Goal: Information Seeking & Learning: Compare options

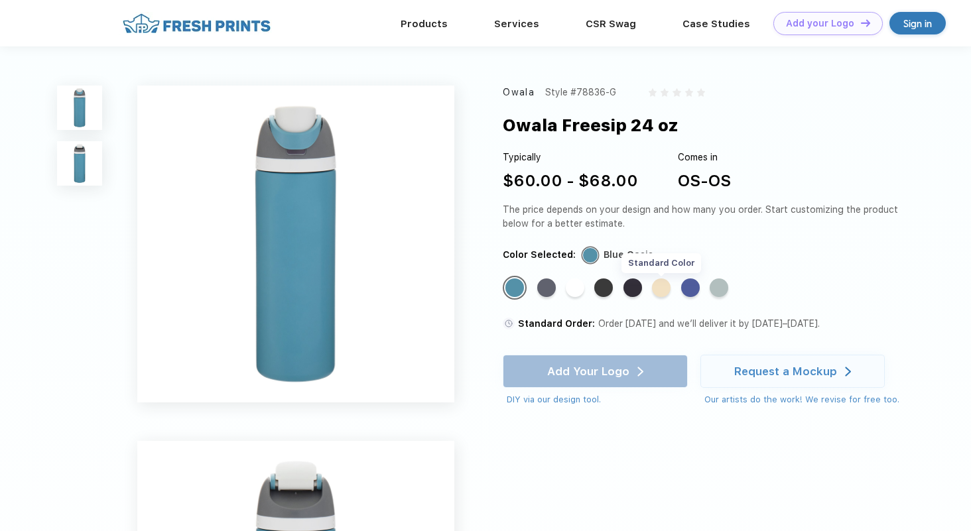
click at [664, 286] on div "Standard Color" at bounding box center [661, 288] width 19 height 19
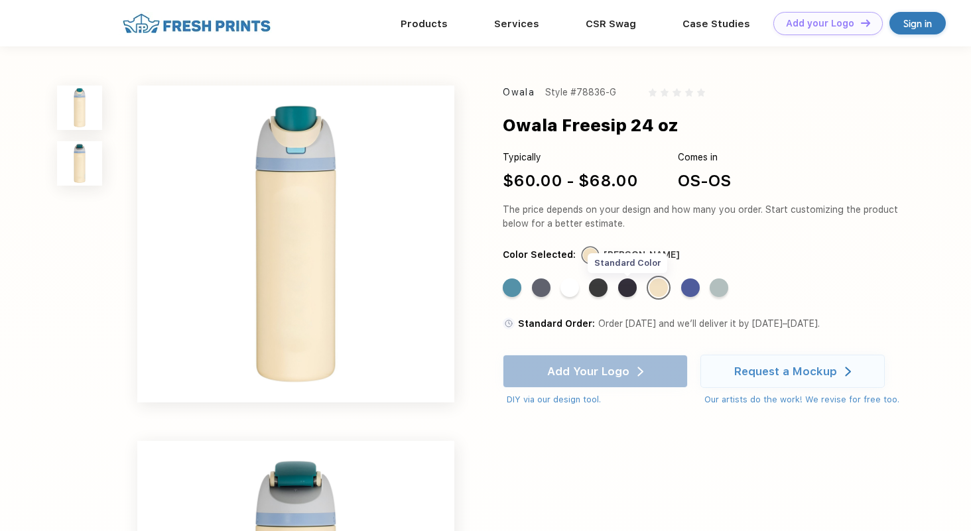
click at [624, 293] on div "Standard Color" at bounding box center [627, 288] width 19 height 19
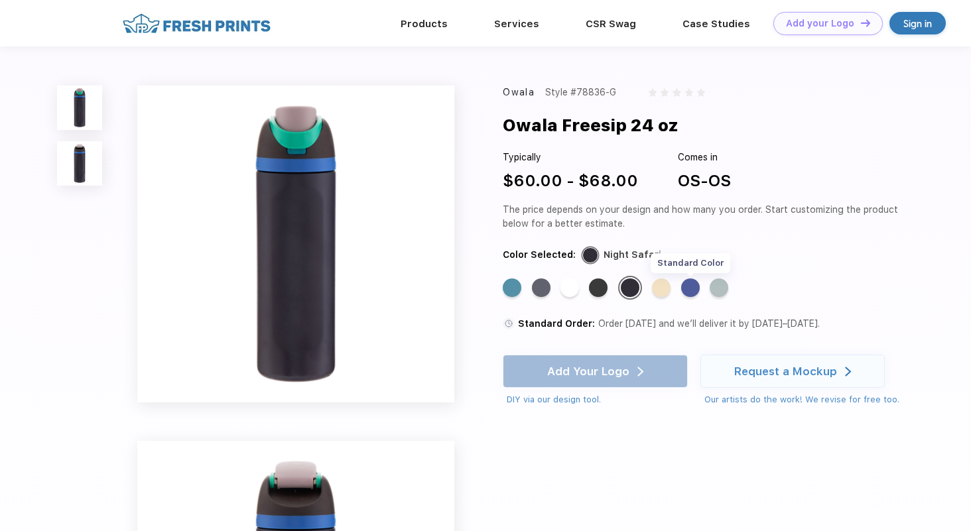
click at [688, 291] on div "Standard Color" at bounding box center [690, 288] width 19 height 19
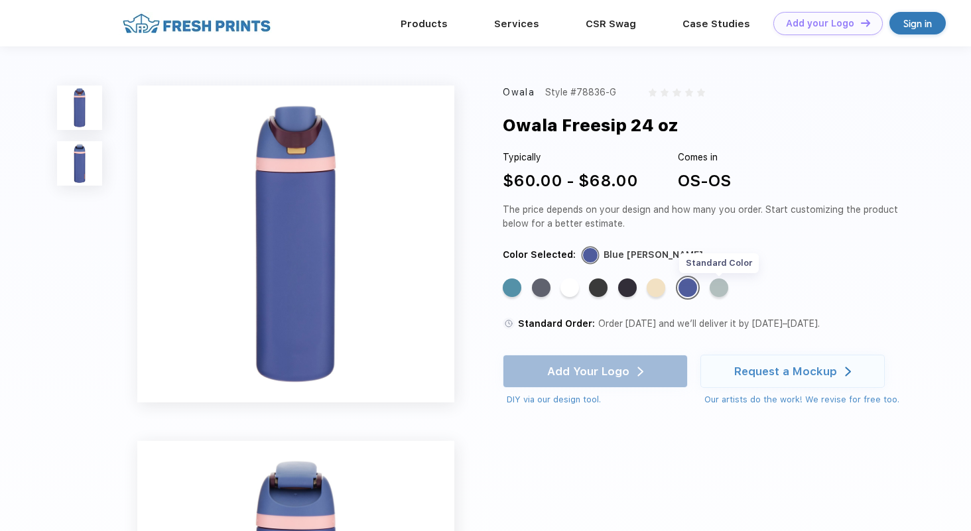
click at [728, 289] on div "Standard Color" at bounding box center [719, 288] width 19 height 19
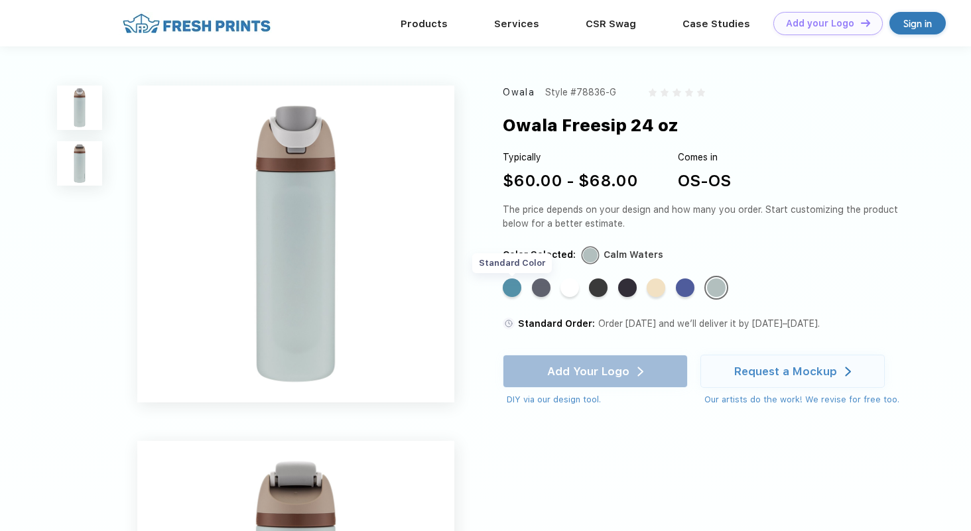
click at [514, 285] on div "Standard Color" at bounding box center [512, 288] width 19 height 19
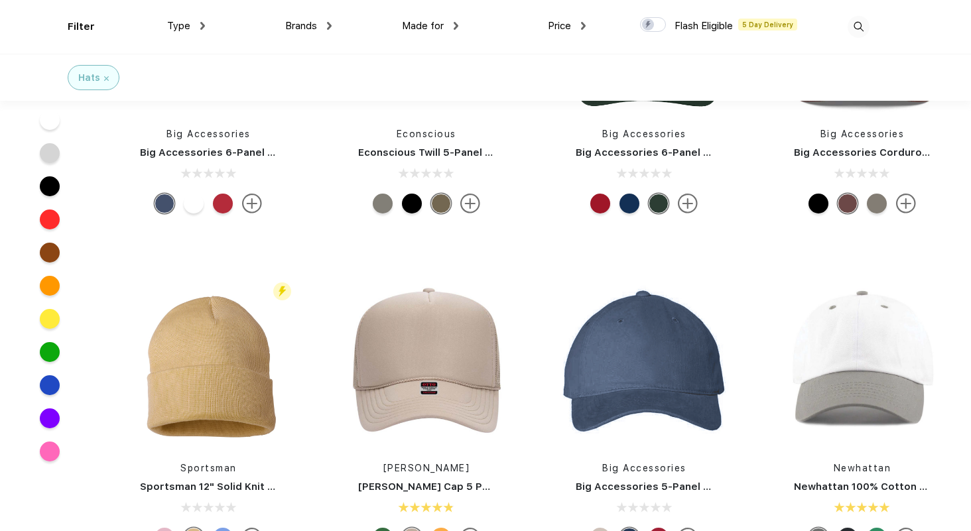
scroll to position [552, 0]
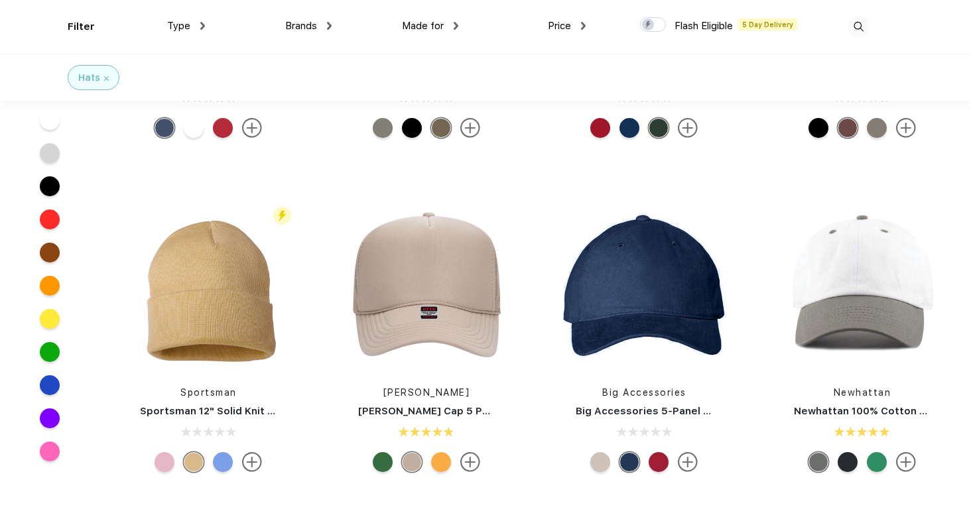
click at [872, 465] on div at bounding box center [877, 462] width 20 height 20
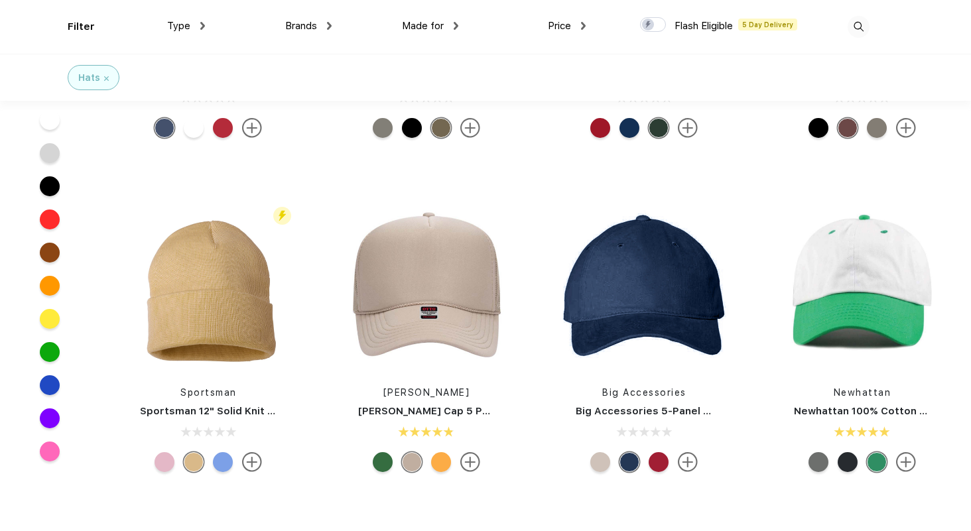
click at [851, 464] on div at bounding box center [848, 462] width 20 height 20
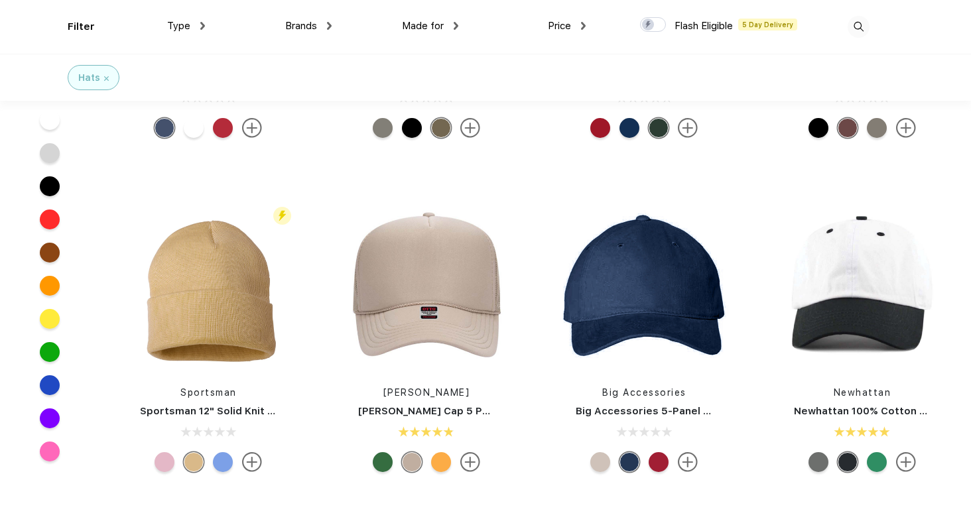
click at [825, 466] on div at bounding box center [819, 462] width 20 height 20
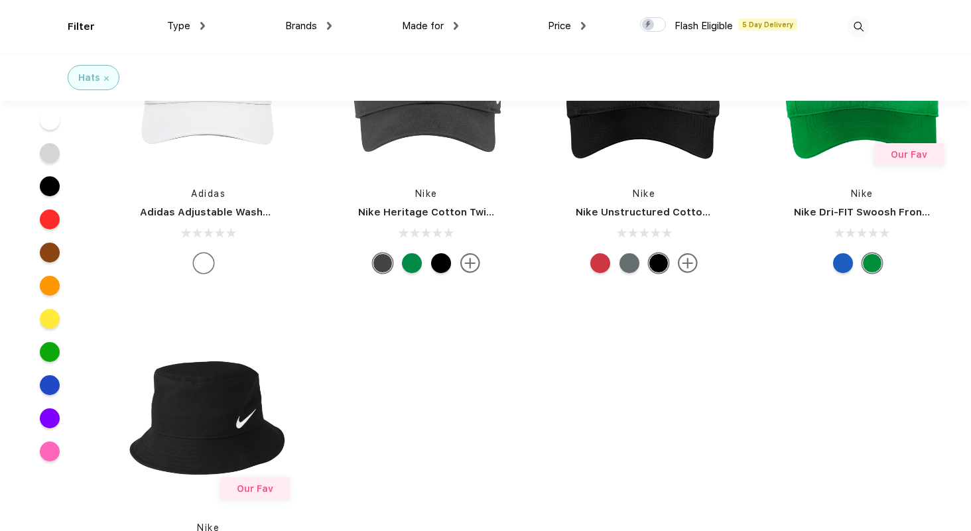
scroll to position [4458, 0]
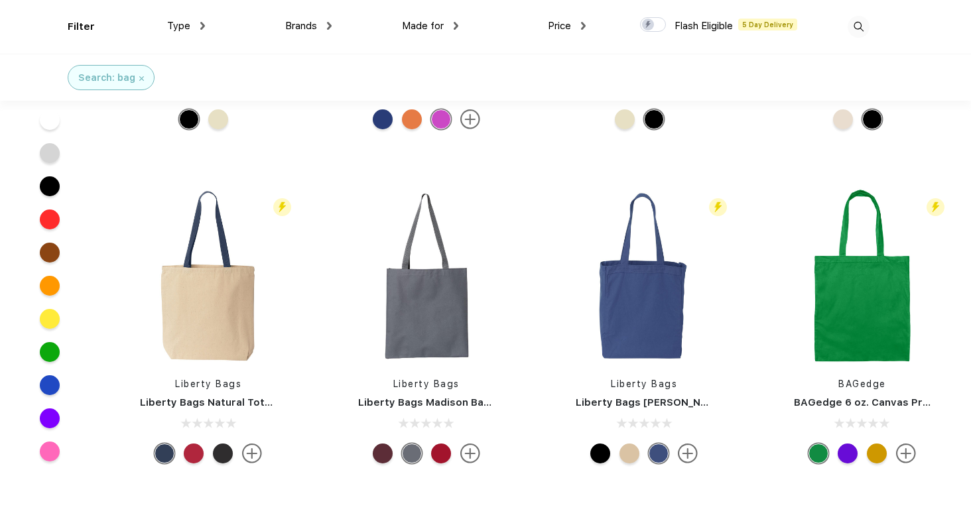
scroll to position [590, 0]
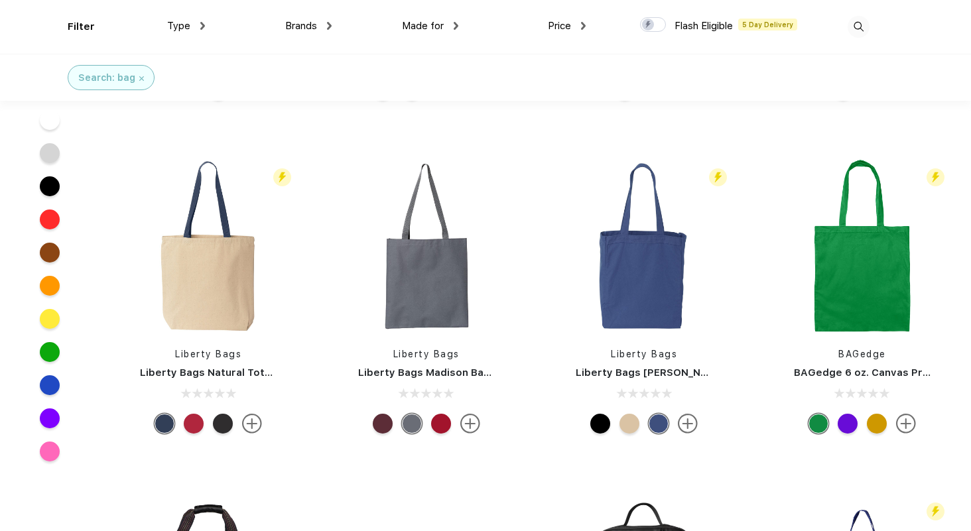
click at [196, 423] on div at bounding box center [194, 424] width 20 height 20
click at [222, 425] on div at bounding box center [223, 424] width 20 height 20
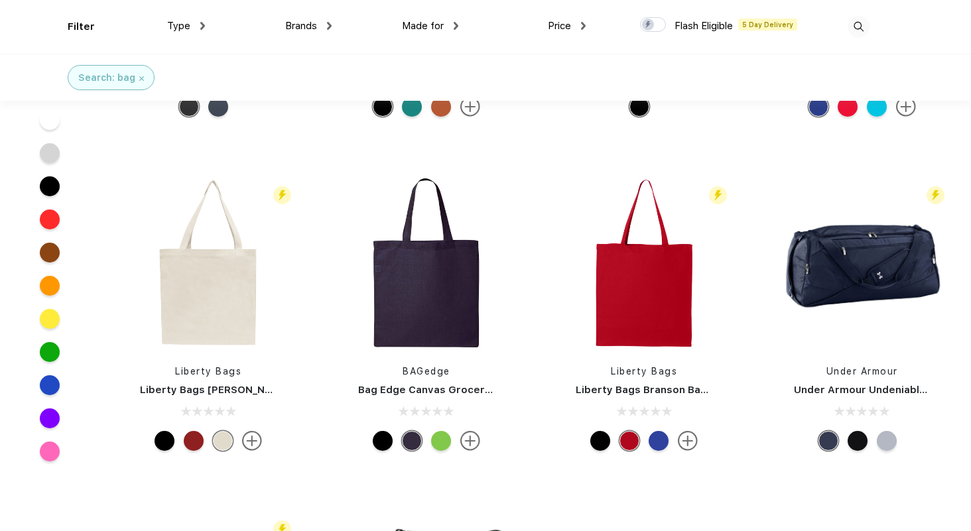
scroll to position [1270, 0]
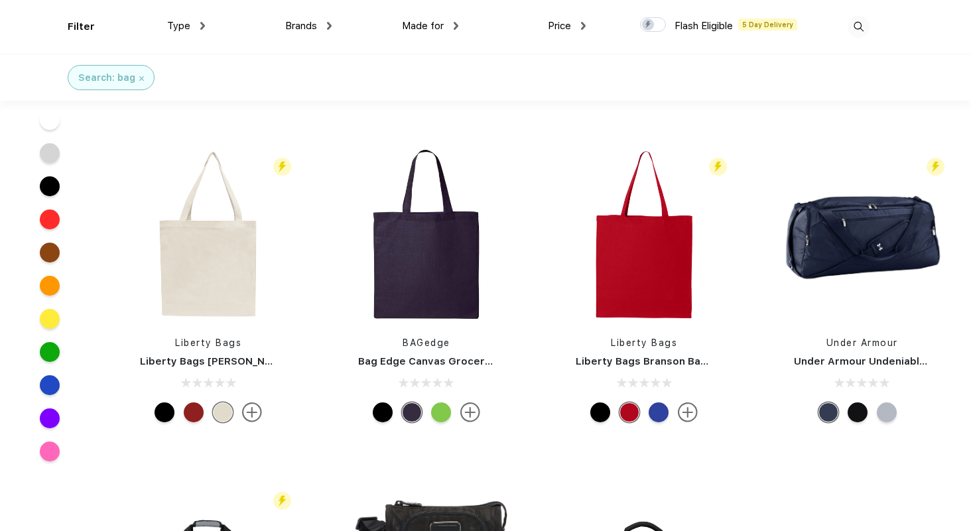
click at [447, 409] on div at bounding box center [441, 413] width 20 height 20
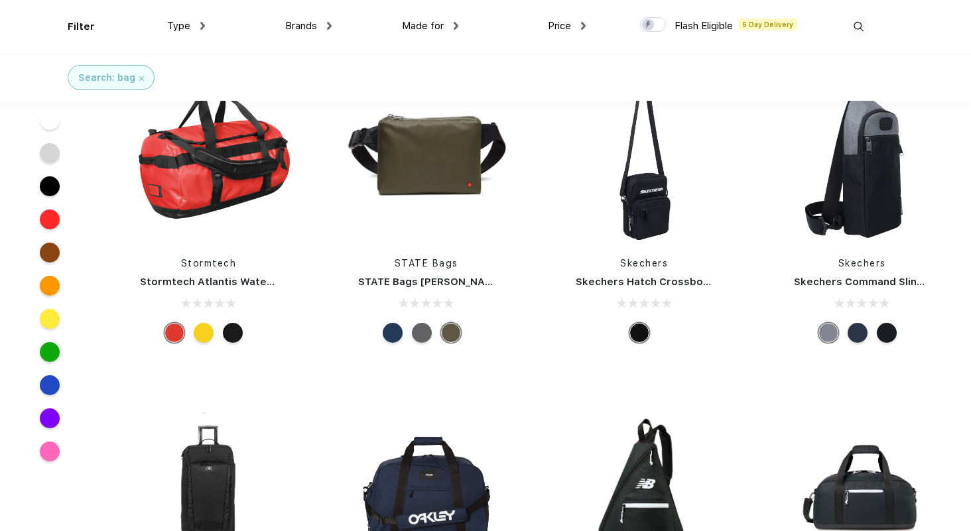
scroll to position [2021, 0]
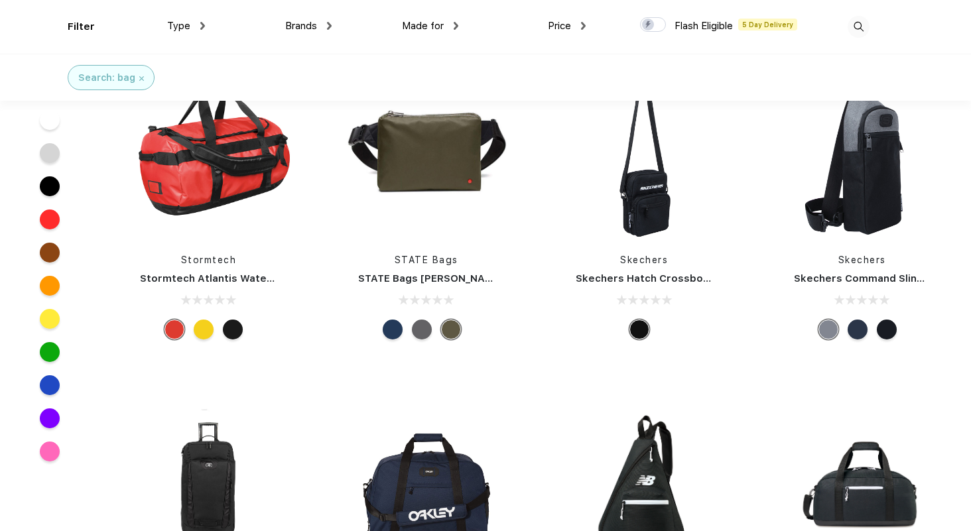
click at [413, 333] on div at bounding box center [422, 330] width 20 height 20
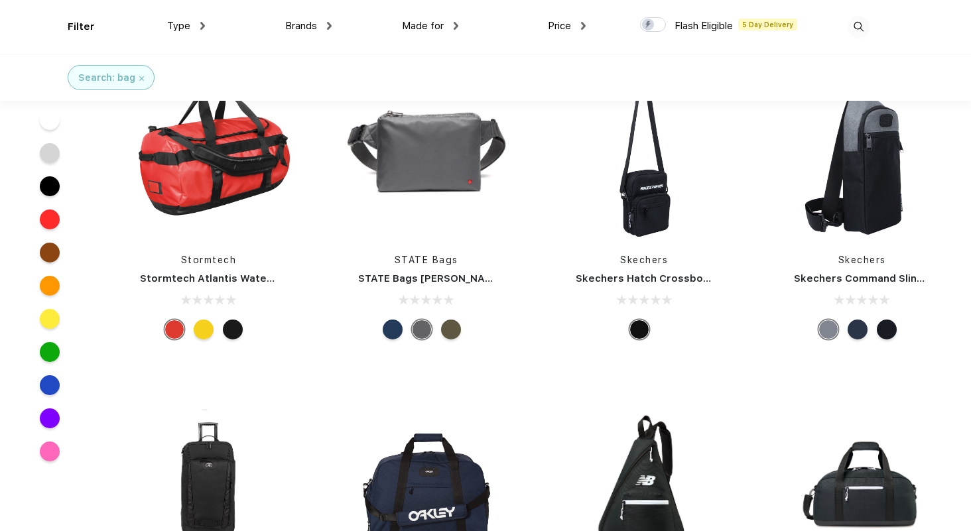
click at [386, 333] on div at bounding box center [393, 330] width 20 height 20
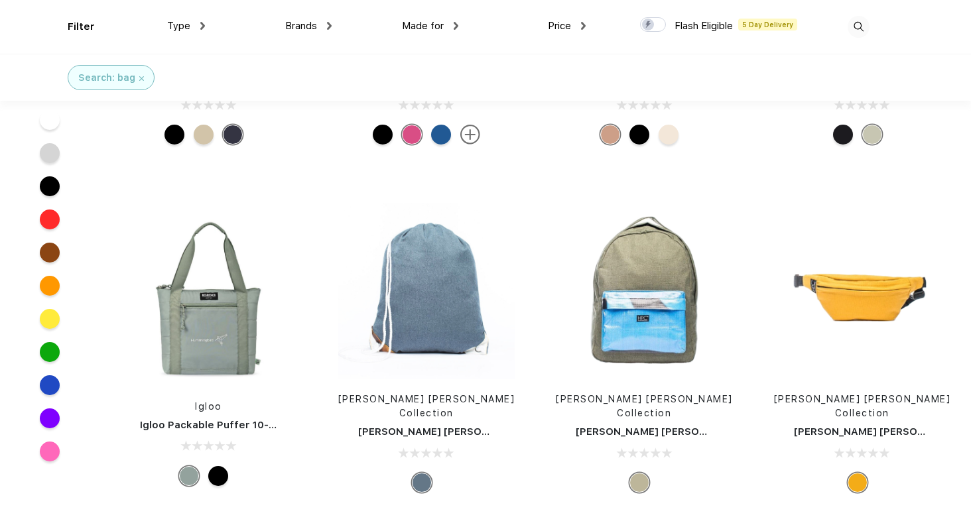
scroll to position [3272, 0]
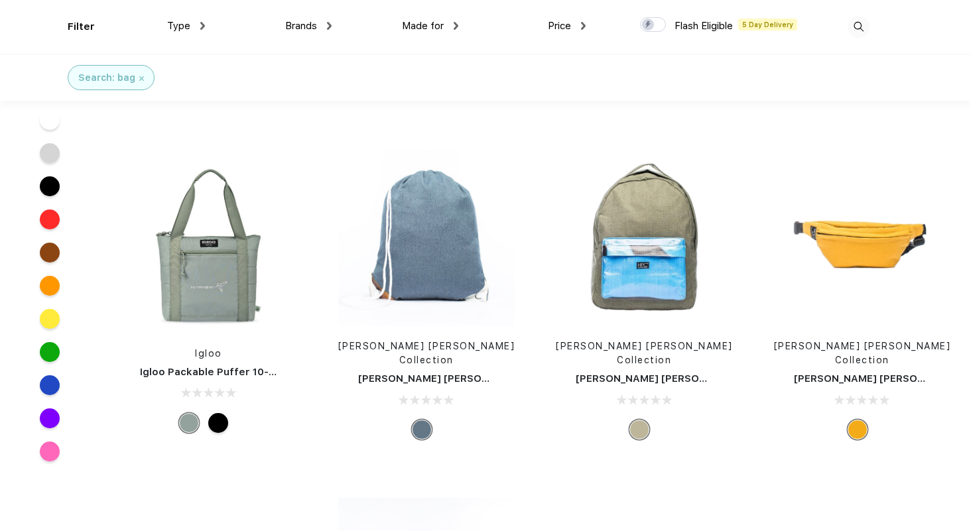
click at [223, 413] on div at bounding box center [218, 423] width 20 height 20
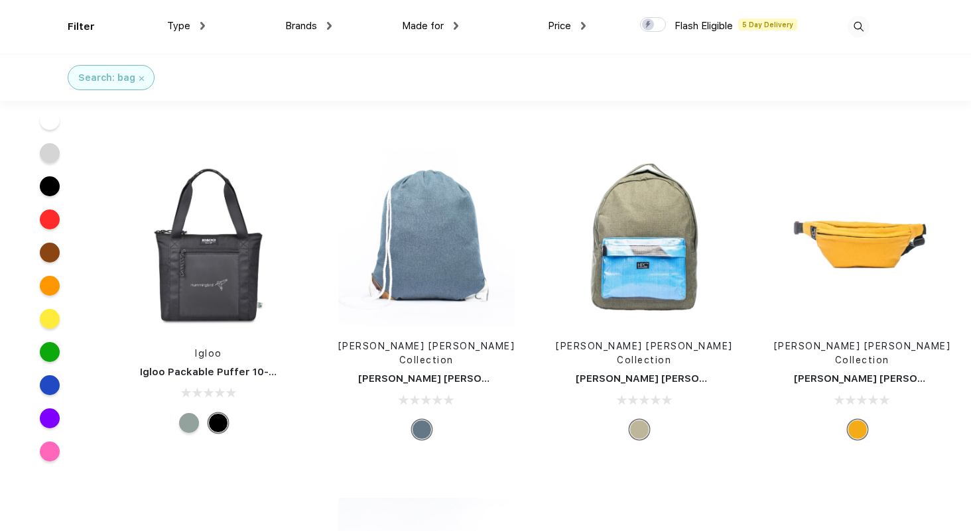
click at [192, 419] on div at bounding box center [189, 423] width 20 height 20
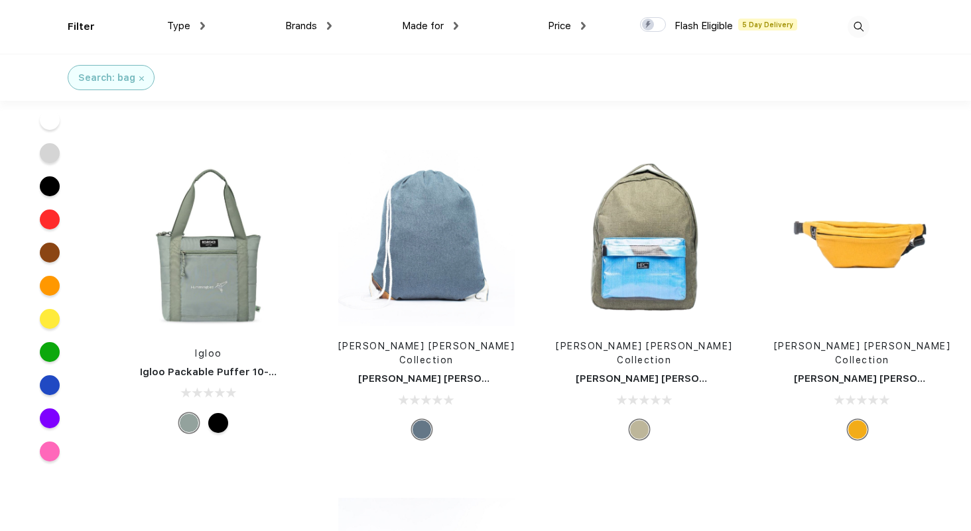
click at [210, 366] on link "Igloo Packable Puffer 10-Can Cooler Bag" at bounding box center [243, 372] width 207 height 12
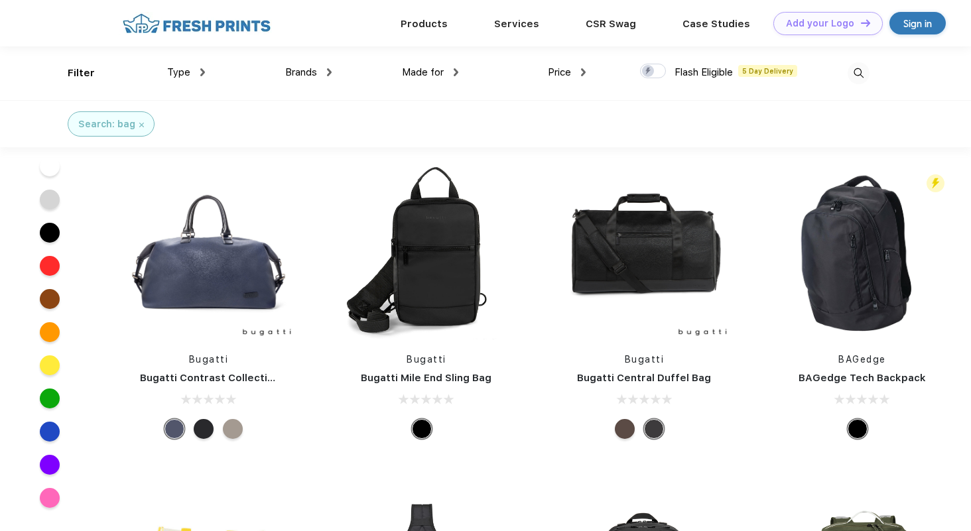
scroll to position [3892, 0]
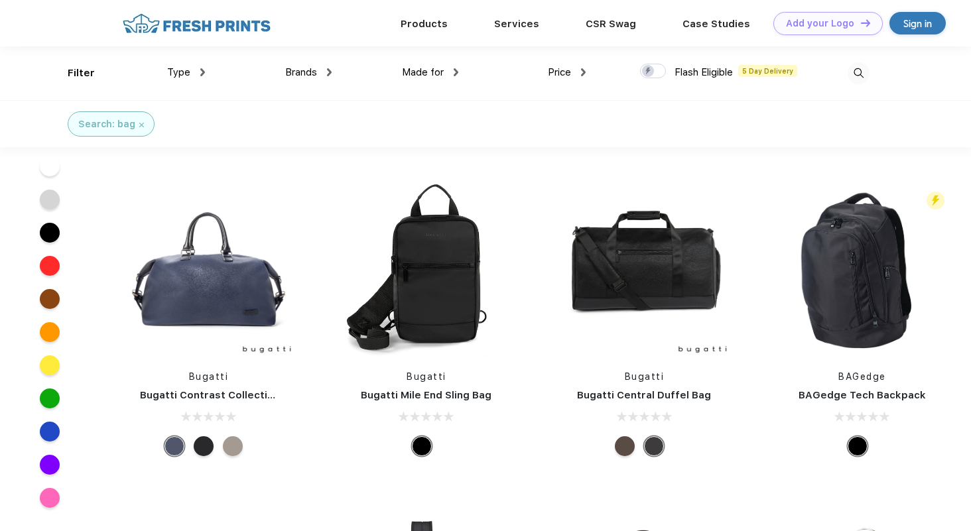
click at [235, 437] on div at bounding box center [233, 447] width 20 height 20
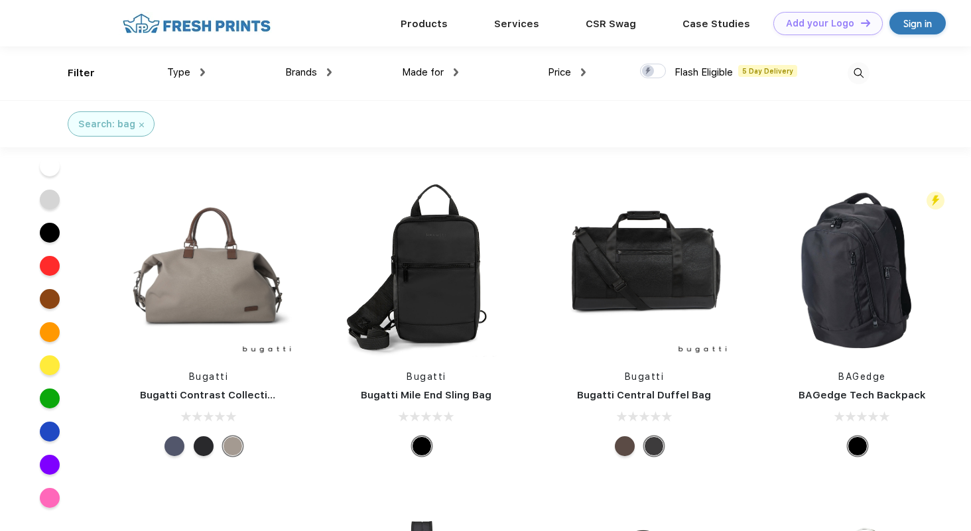
click at [199, 437] on div at bounding box center [204, 447] width 20 height 20
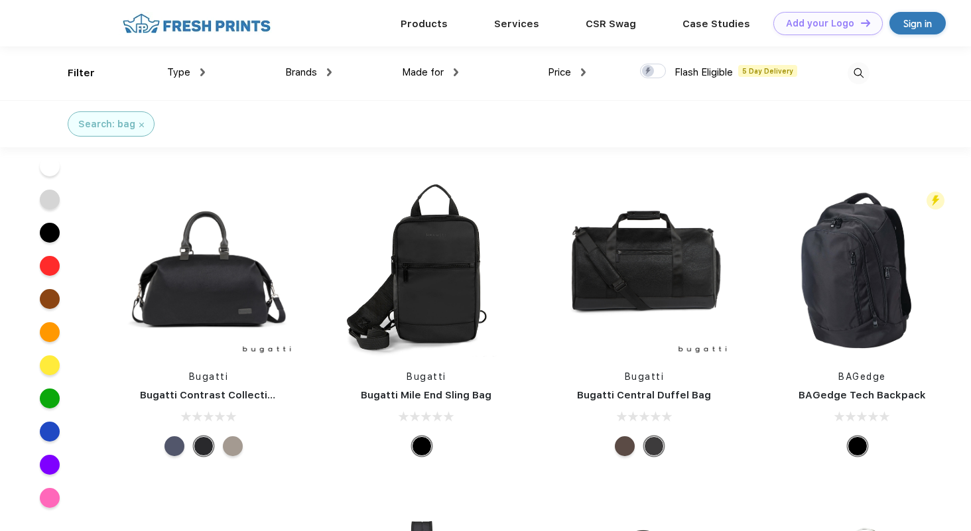
click at [199, 336] on div "Bugatti Bugatti Contrast Collection Duffel Bag" at bounding box center [208, 320] width 196 height 281
click at [216, 372] on link "Bugatti" at bounding box center [209, 377] width 40 height 11
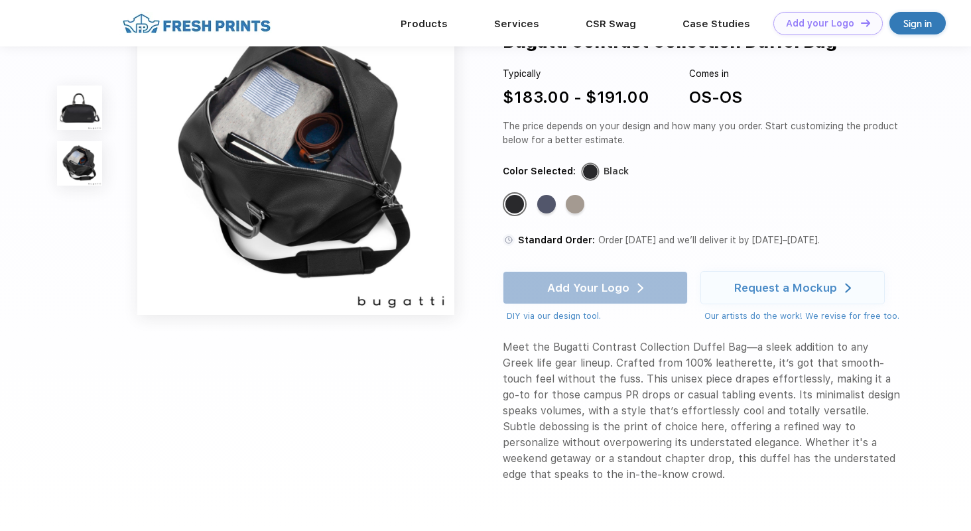
scroll to position [435, 0]
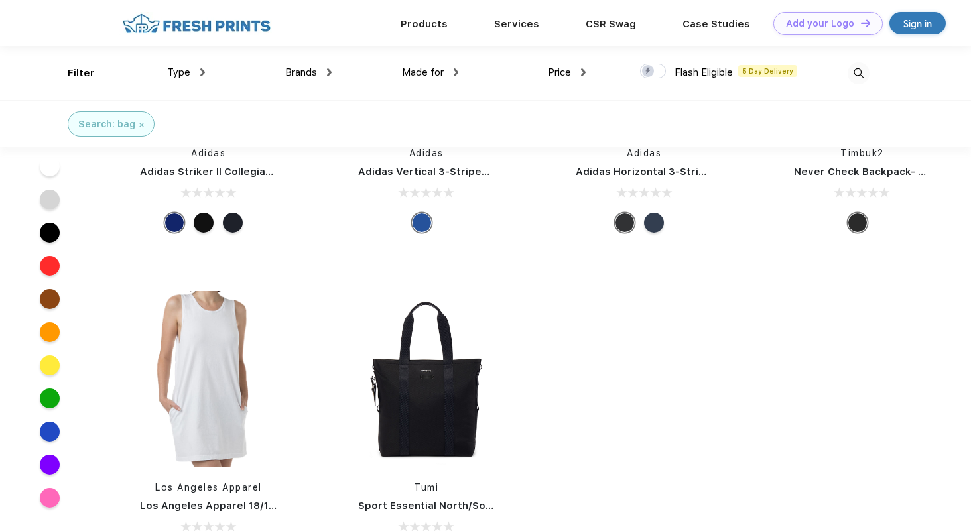
scroll to position [15479, 0]
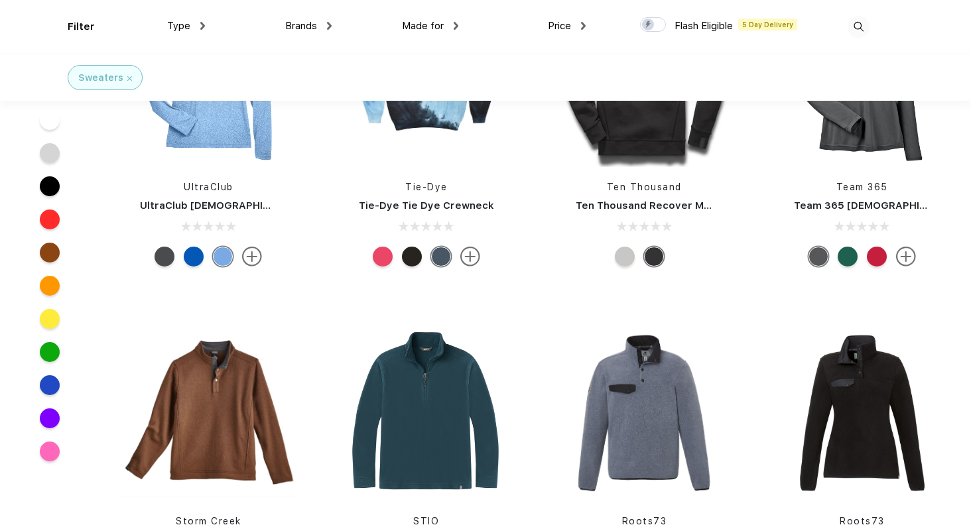
scroll to position [4631, 0]
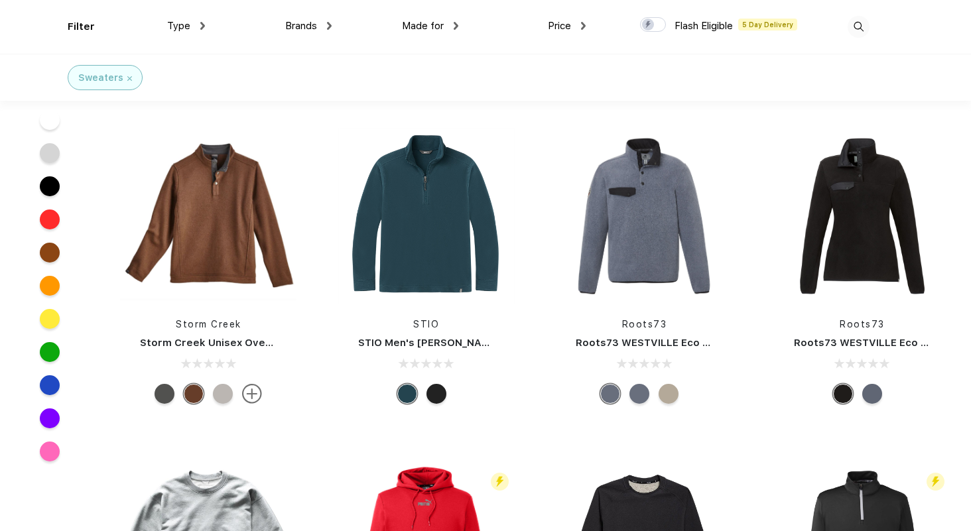
click at [222, 343] on link "Storm Creek Unisex Overachiever Sweaterfleece Pullover" at bounding box center [289, 343] width 298 height 12
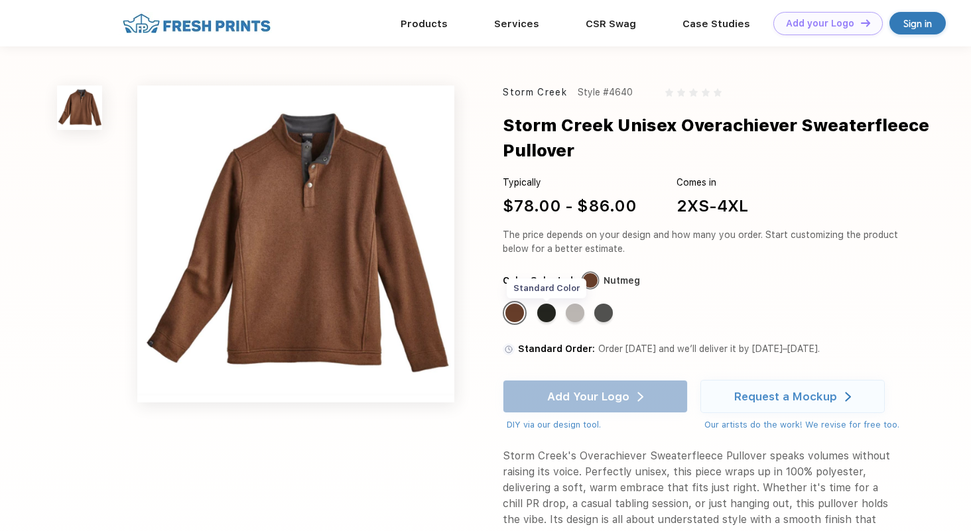
click at [550, 310] on div "Standard Color" at bounding box center [546, 313] width 19 height 19
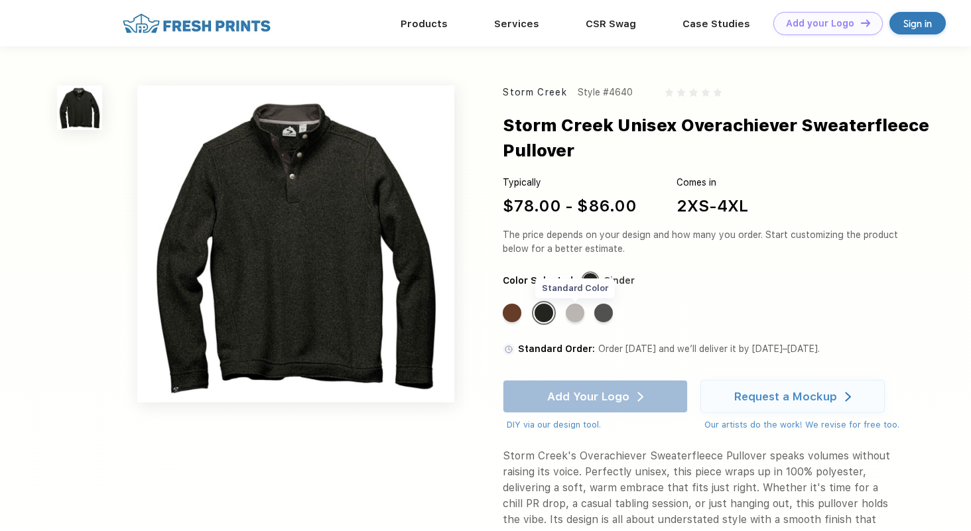
click at [578, 308] on div "Standard Color" at bounding box center [575, 313] width 19 height 19
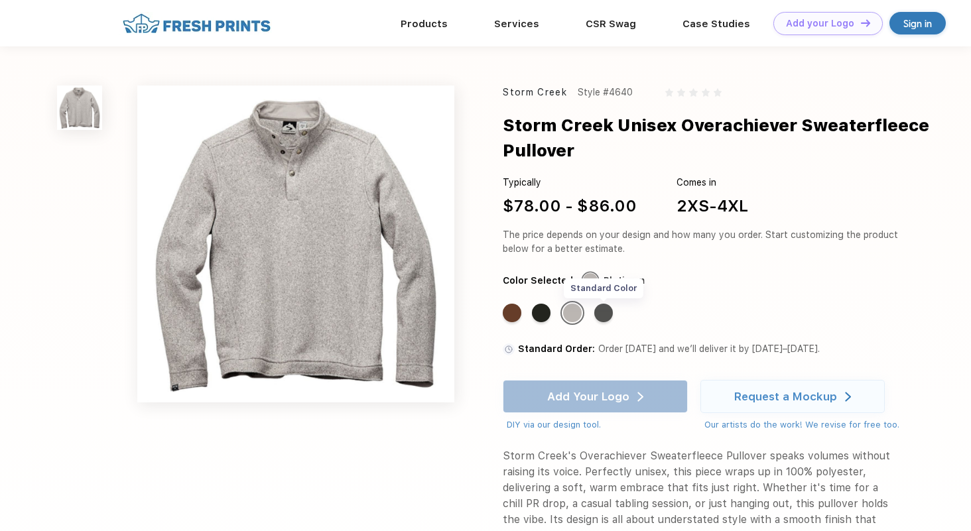
click at [606, 308] on div "Standard Color" at bounding box center [603, 313] width 19 height 19
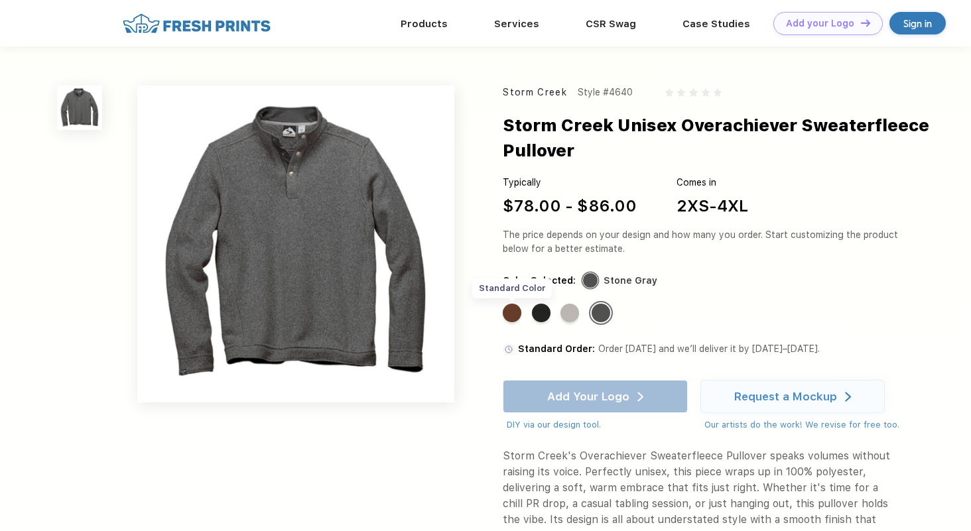
click at [513, 311] on div "Standard Color" at bounding box center [512, 313] width 19 height 19
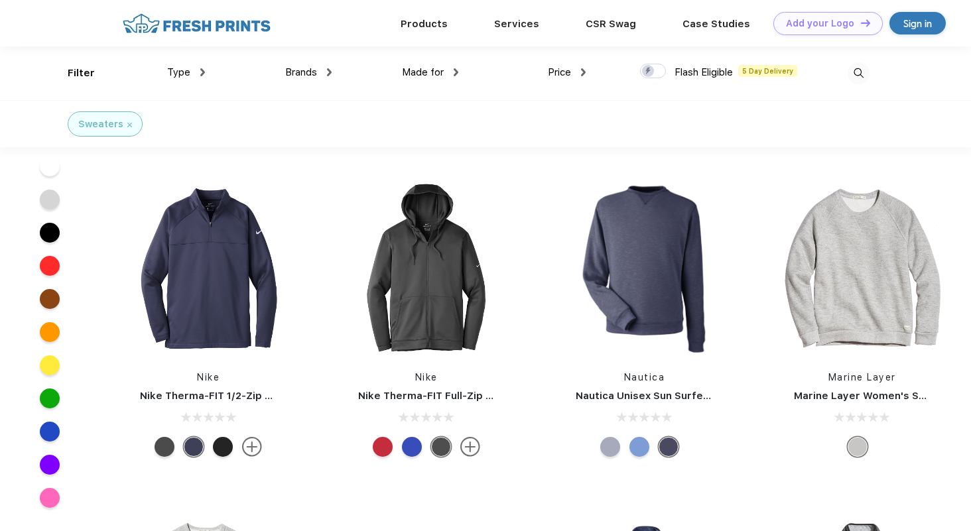
scroll to position [5526, 0]
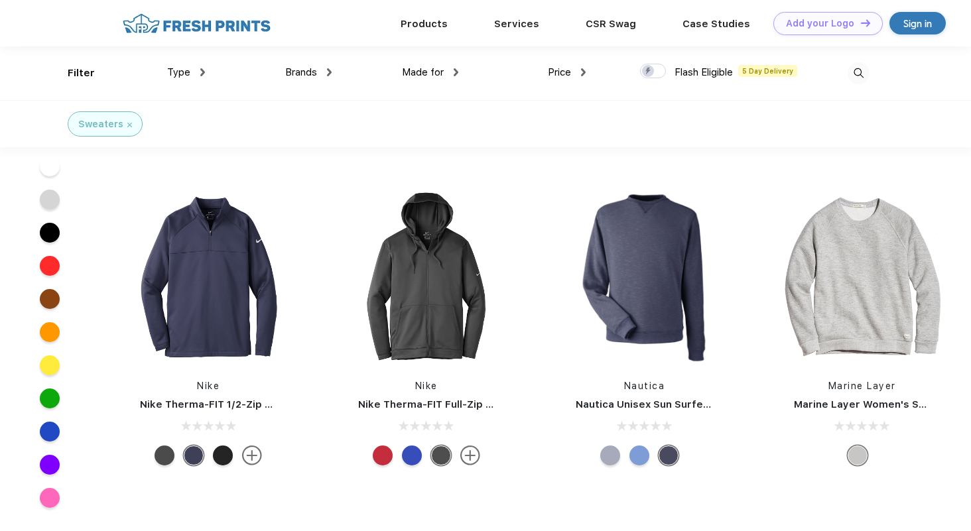
click at [635, 456] on div at bounding box center [640, 456] width 20 height 20
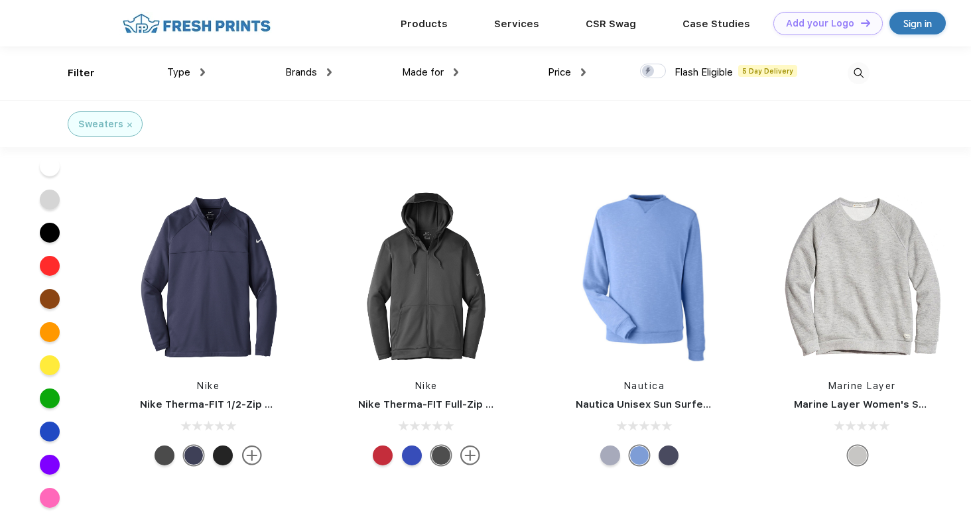
click at [610, 456] on div at bounding box center [610, 456] width 20 height 20
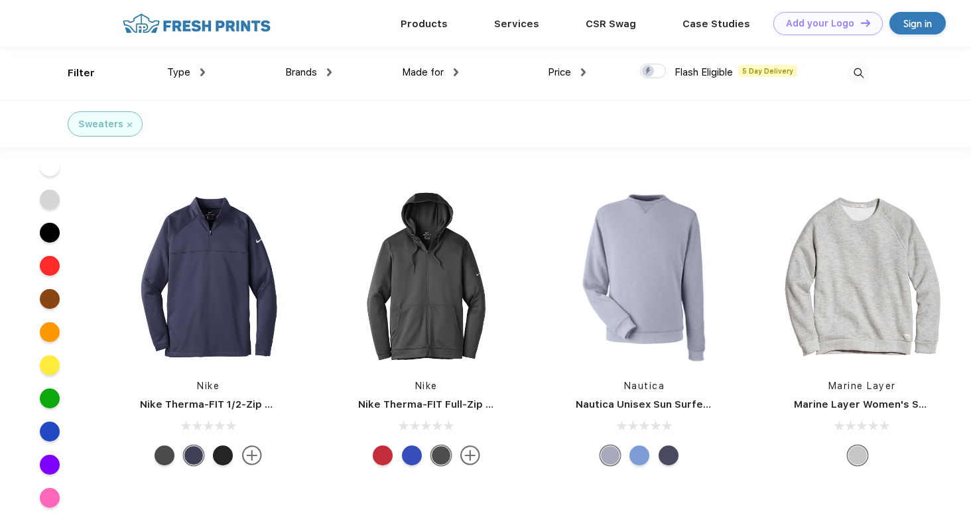
click at [635, 449] on div at bounding box center [640, 456] width 20 height 20
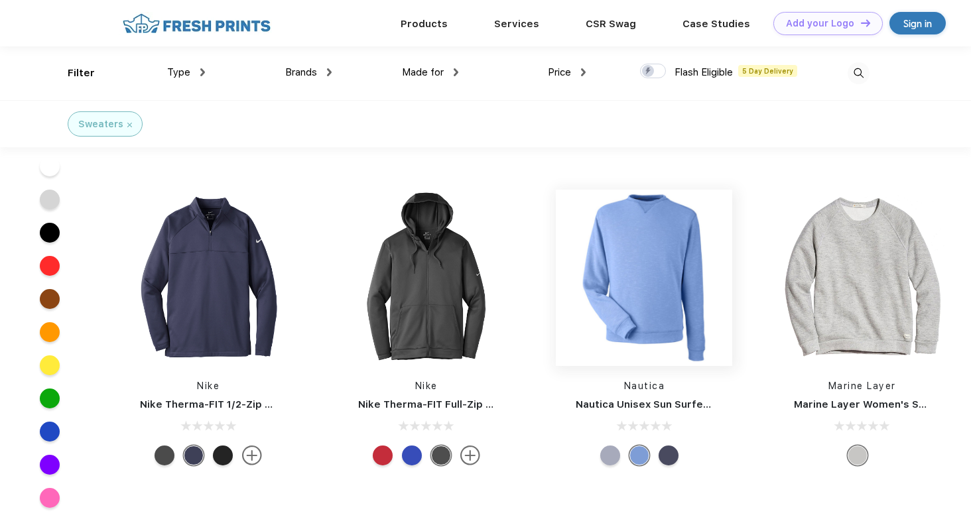
click at [652, 326] on img at bounding box center [644, 278] width 176 height 176
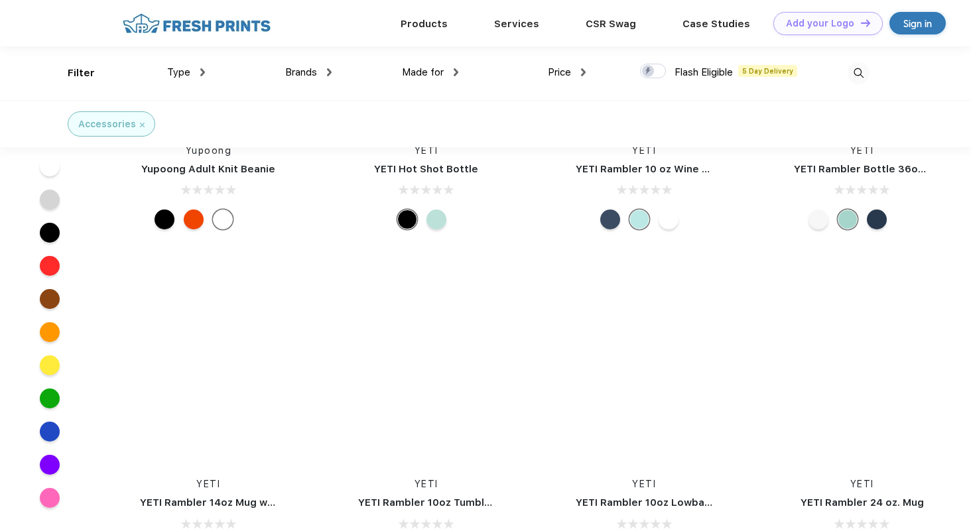
scroll to position [11707, 0]
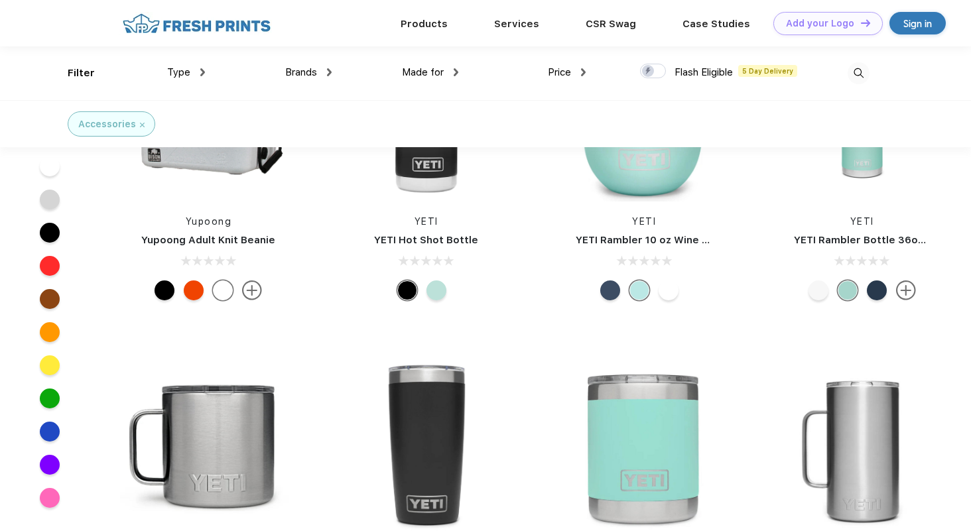
click at [679, 237] on link "YETI Rambler 10 oz Wine Tumbler with Magslider Lid" at bounding box center [707, 240] width 263 height 12
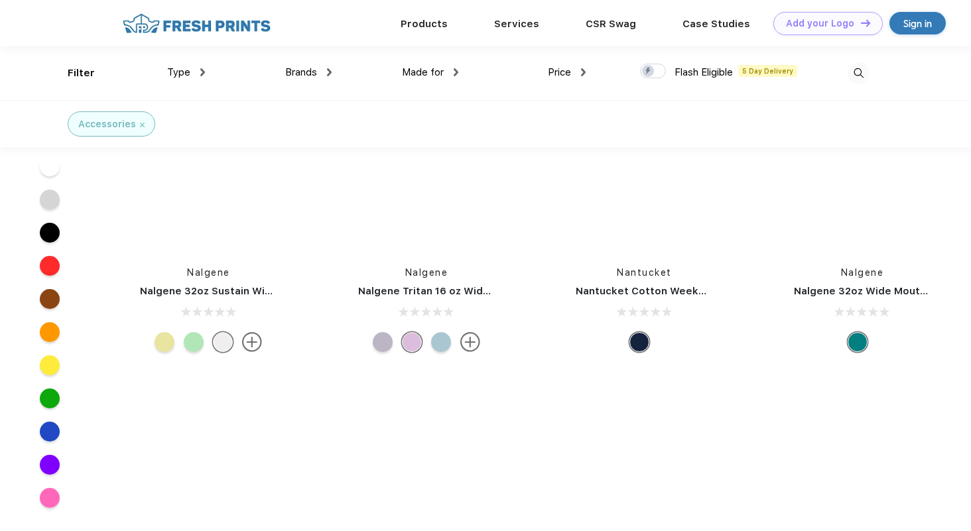
scroll to position [26029, 0]
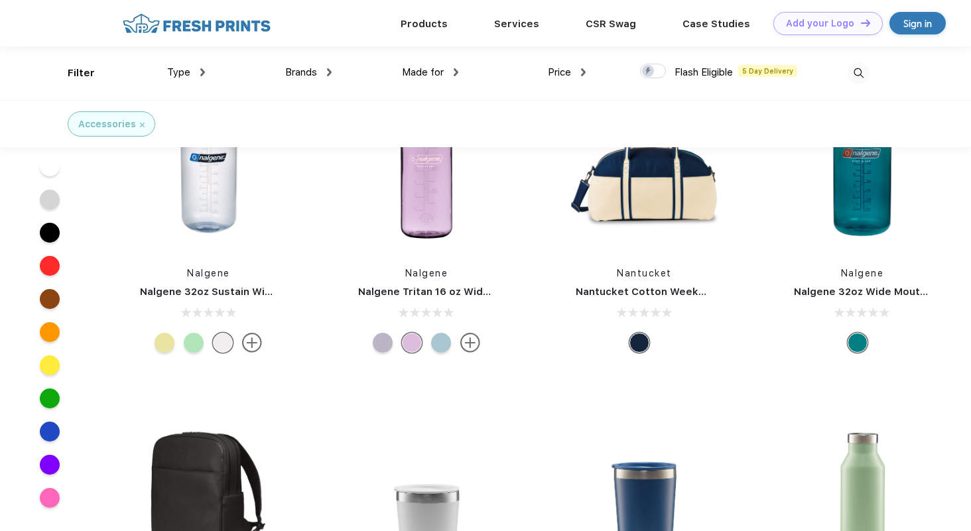
click at [671, 292] on link "Nantucket Cotton Weekender Bag" at bounding box center [663, 292] width 175 height 12
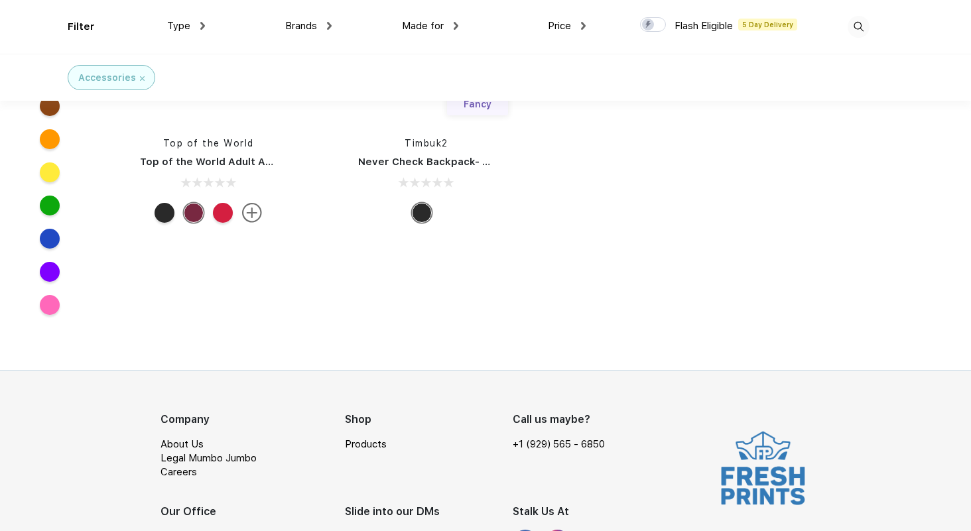
scroll to position [43290, 0]
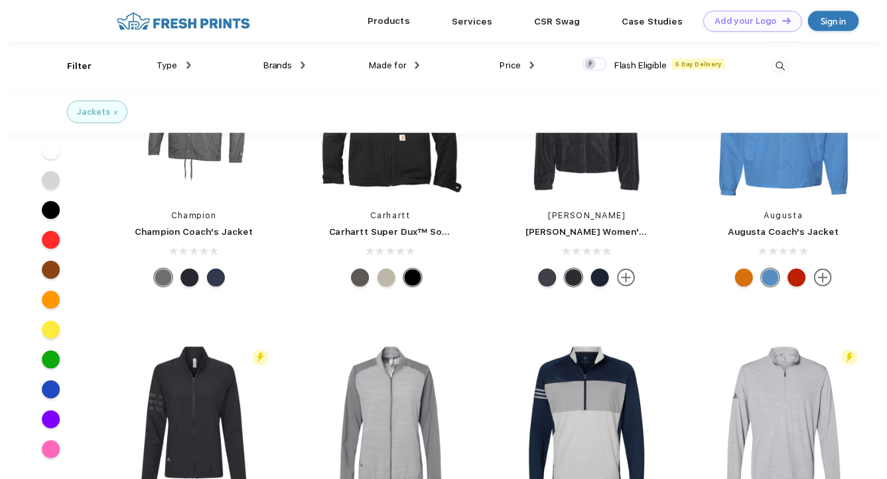
scroll to position [11690, 0]
